Goal: Download file/media

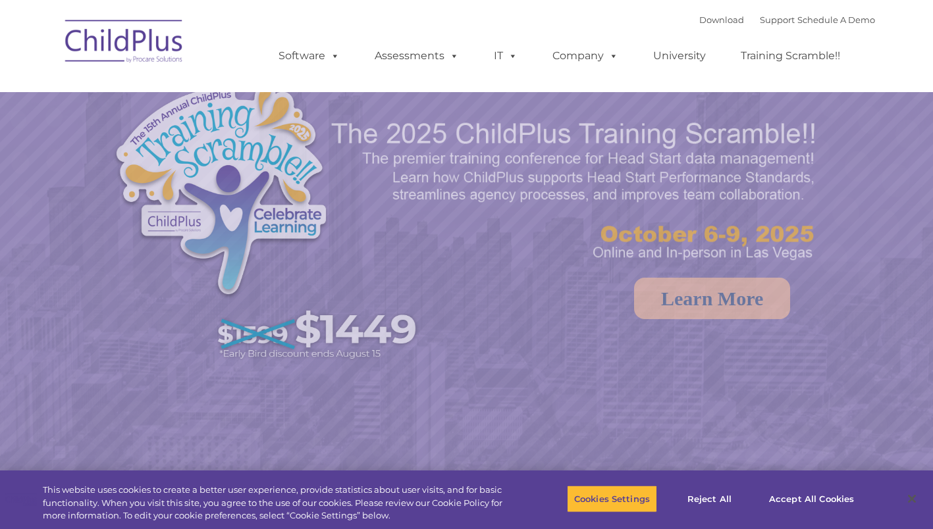
select select "MEDIUM"
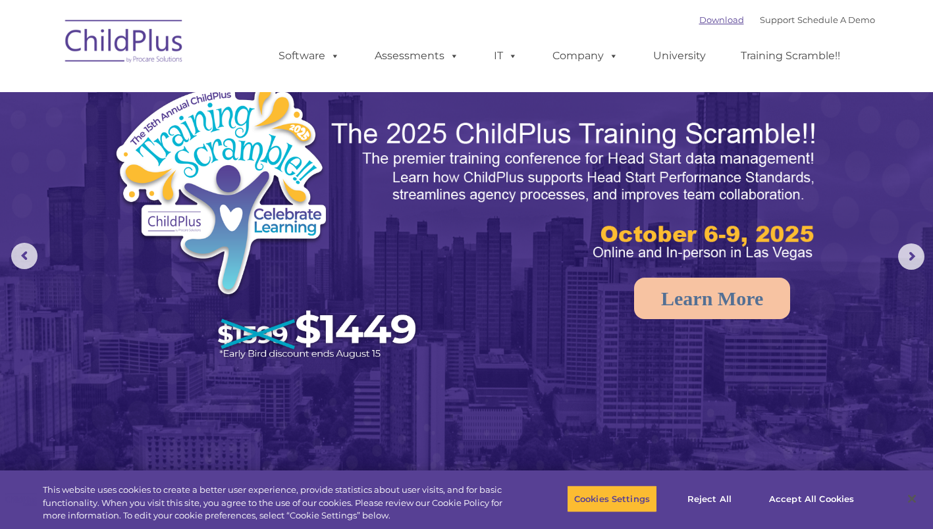
click at [710, 18] on link "Download" at bounding box center [721, 19] width 45 height 11
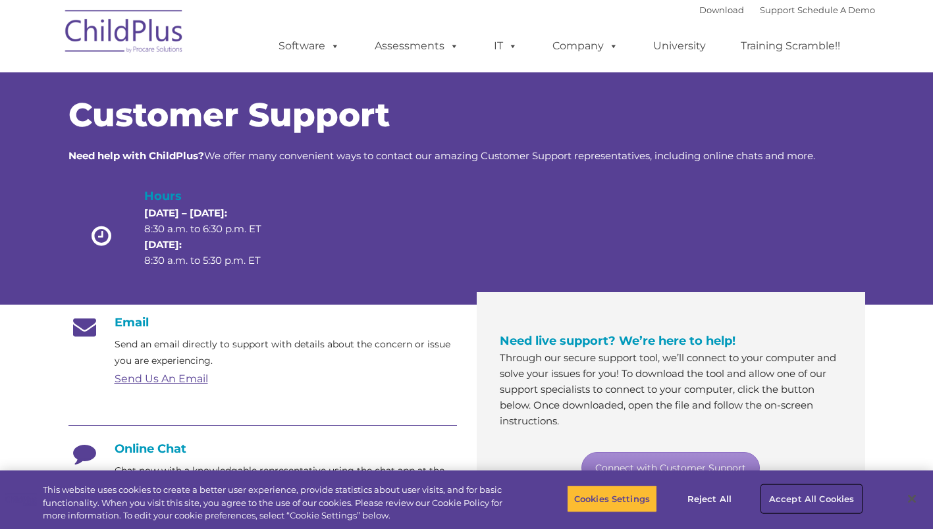
click at [790, 496] on button "Accept All Cookies" at bounding box center [811, 499] width 99 height 28
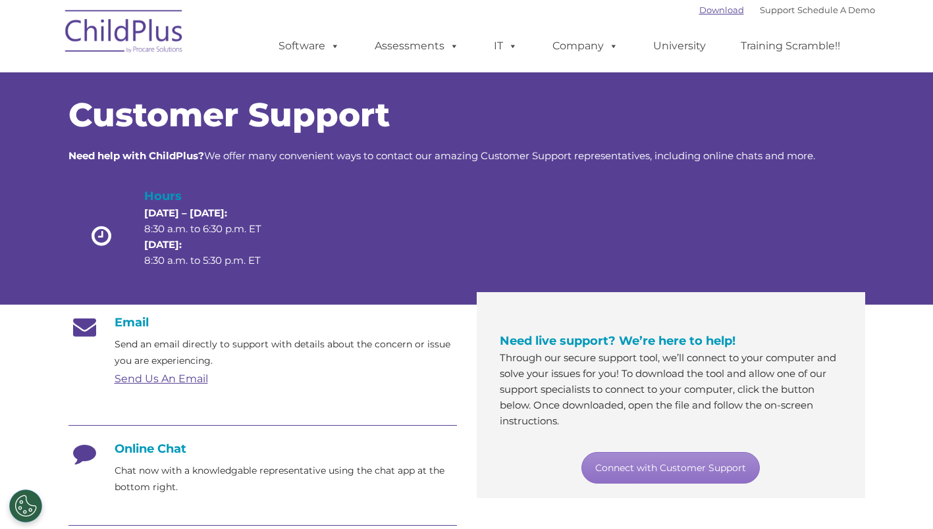
click at [716, 8] on link "Download" at bounding box center [721, 10] width 45 height 11
